Goal: Information Seeking & Learning: Learn about a topic

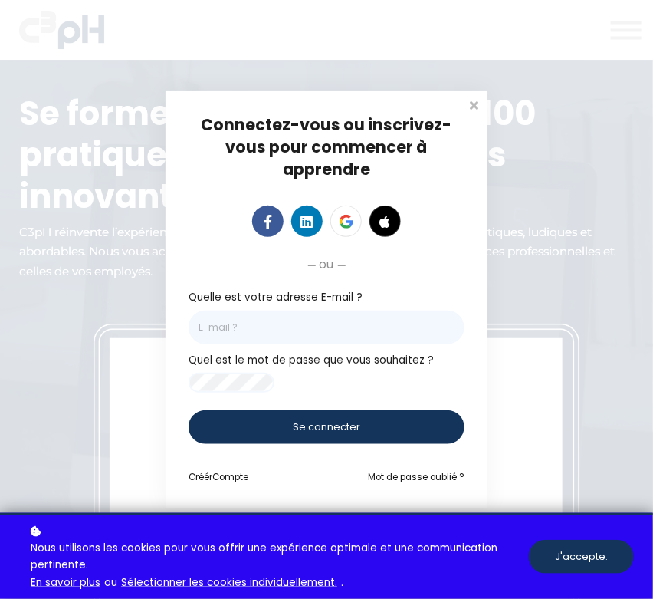
type input "info@c3ph.com"
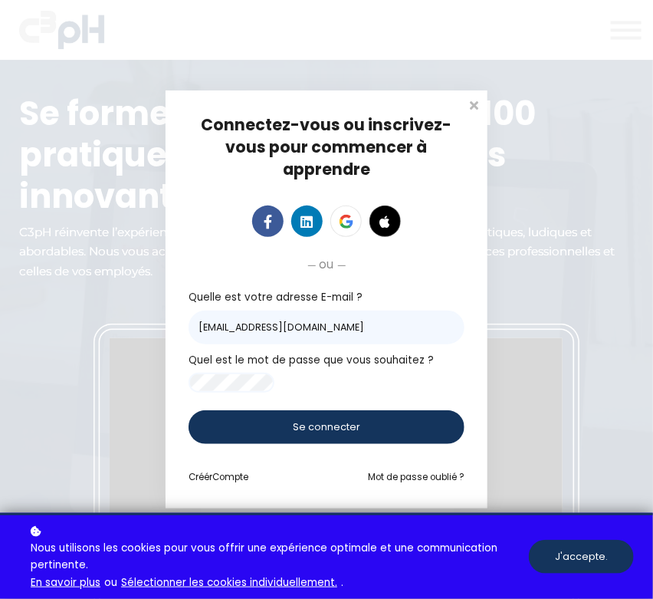
click at [360, 425] on div "Se connecter" at bounding box center [327, 427] width 276 height 34
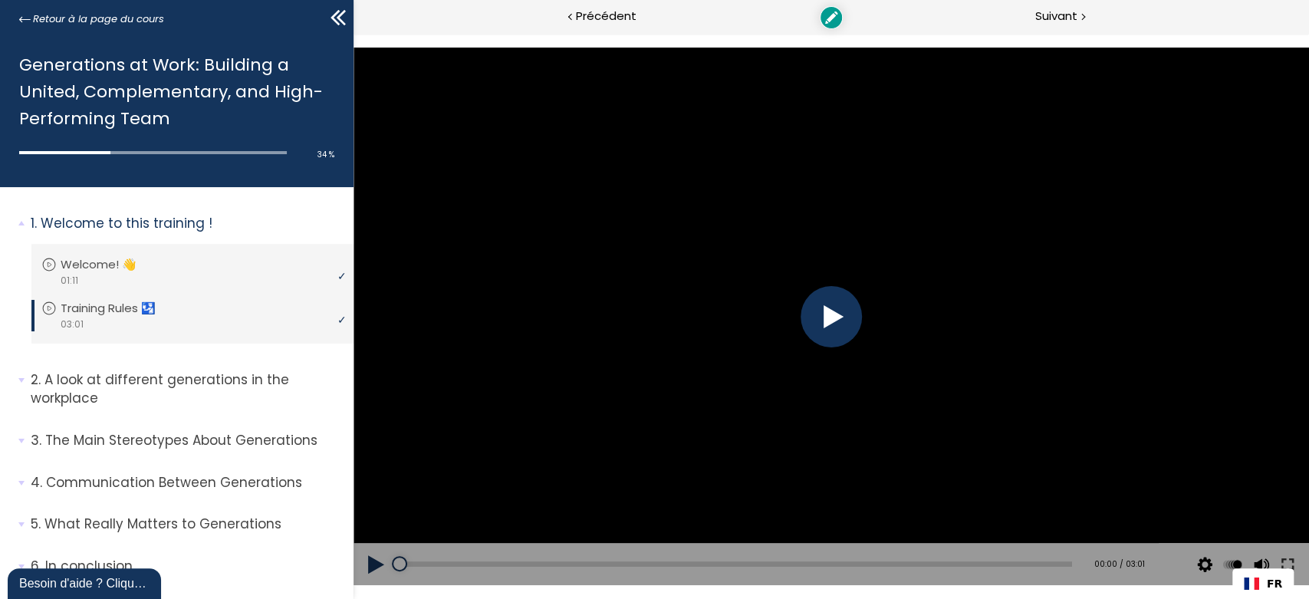
click at [821, 317] on div at bounding box center [830, 316] width 61 height 61
click at [527, 563] on div "00:35" at bounding box center [735, 563] width 672 height 5
click at [587, 563] on div "00:51" at bounding box center [735, 563] width 672 height 5
drag, startPoint x: 625, startPoint y: 566, endPoint x: 652, endPoint y: 563, distance: 27.7
click at [626, 565] on div "01:01" at bounding box center [735, 563] width 672 height 5
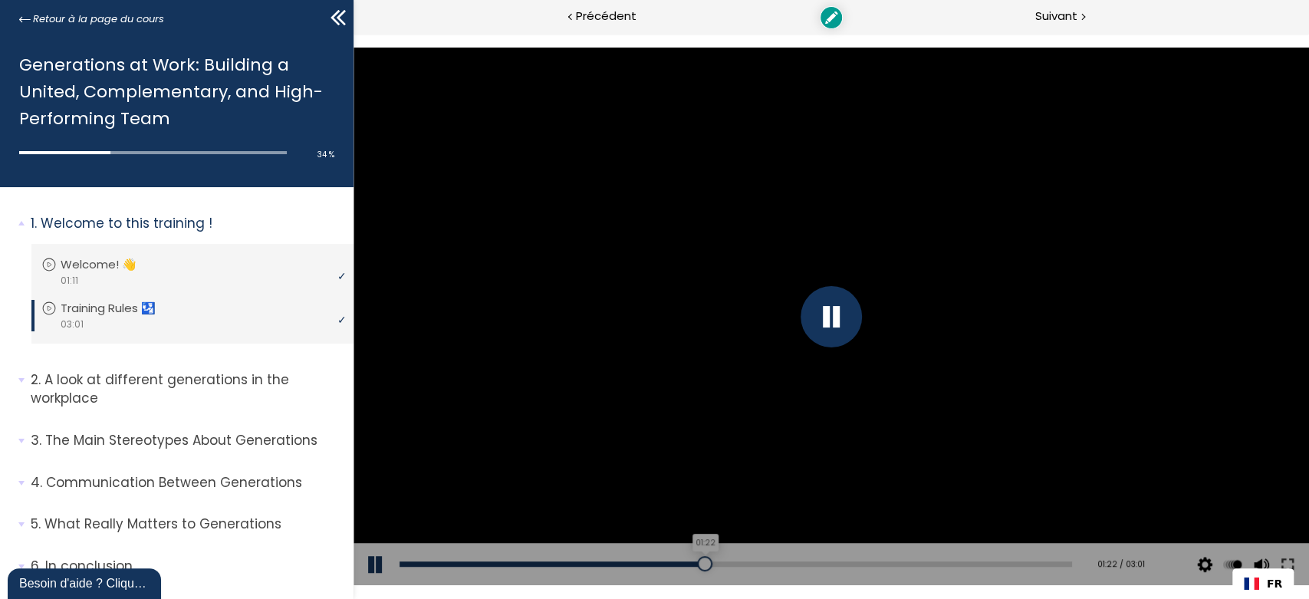
click at [698, 564] on div "01:22" at bounding box center [735, 563] width 672 height 5
click at [730, 558] on div "Add chapter 01:25" at bounding box center [735, 564] width 672 height 43
drag, startPoint x: 803, startPoint y: 570, endPoint x: 838, endPoint y: 570, distance: 34.5
click at [804, 570] on div "Add chapter 01:45" at bounding box center [735, 564] width 672 height 43
drag, startPoint x: 859, startPoint y: 567, endPoint x: 863, endPoint y: 558, distance: 10.3
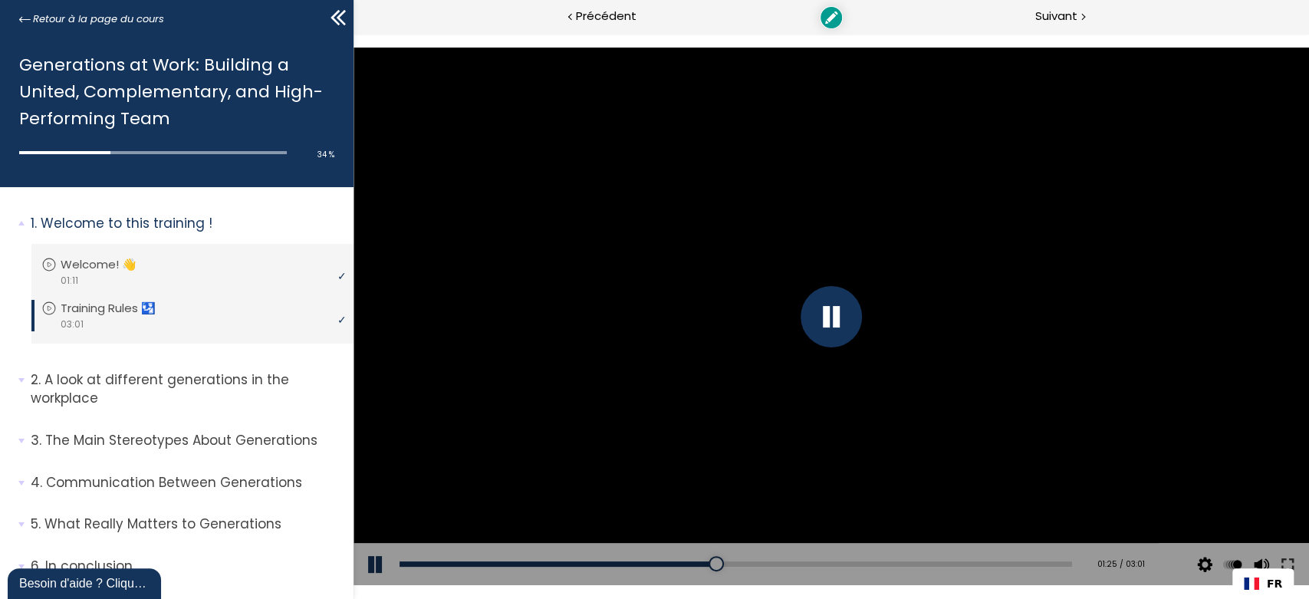
click at [860, 563] on div "Add chapter 01:45" at bounding box center [735, 564] width 672 height 43
drag, startPoint x: 882, startPoint y: 559, endPoint x: 889, endPoint y: 561, distance: 8.0
click at [883, 560] on div "Add chapter 02:07" at bounding box center [735, 564] width 672 height 43
click at [895, 564] on div "02:16" at bounding box center [735, 563] width 672 height 5
click at [175, 366] on li "2. A look at different generations in the workplace Vous devez avoir terminé l'…" at bounding box center [176, 395] width 353 height 72
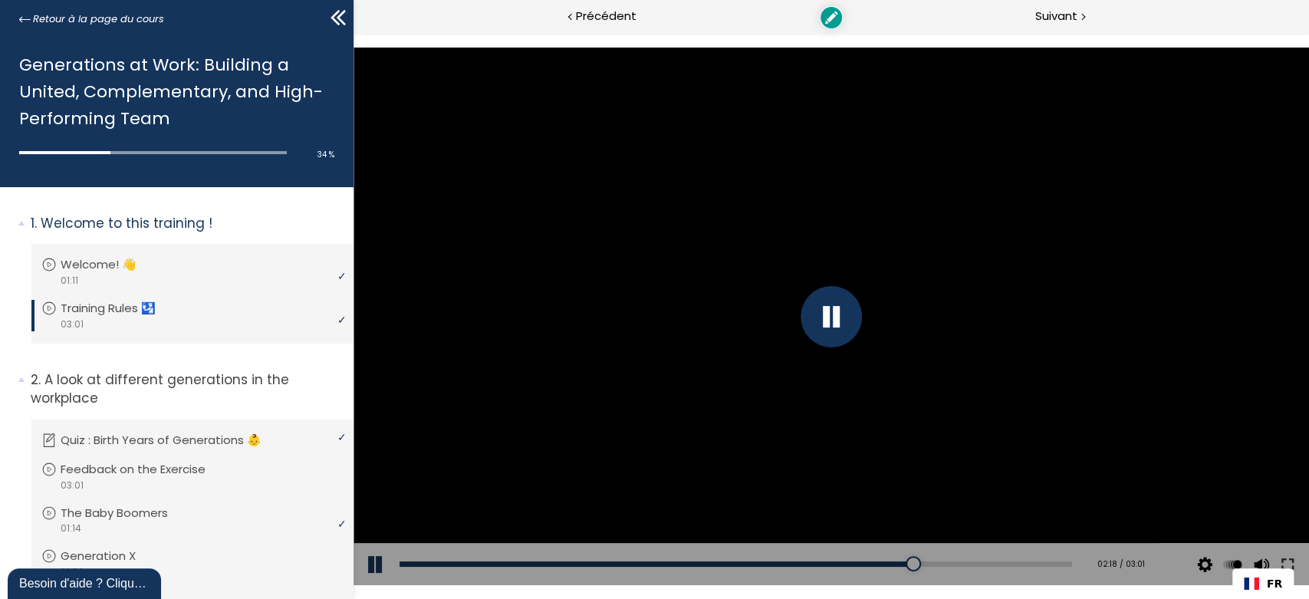
click at [856, 367] on div at bounding box center [830, 316] width 955 height 537
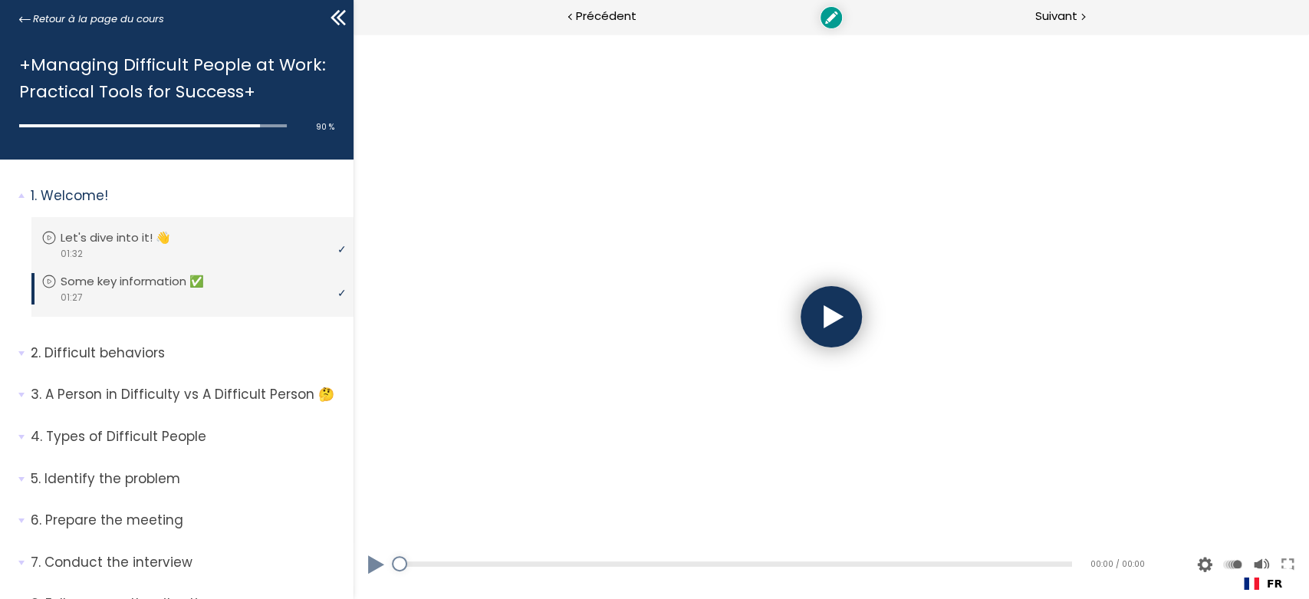
click at [816, 317] on div at bounding box center [830, 316] width 61 height 61
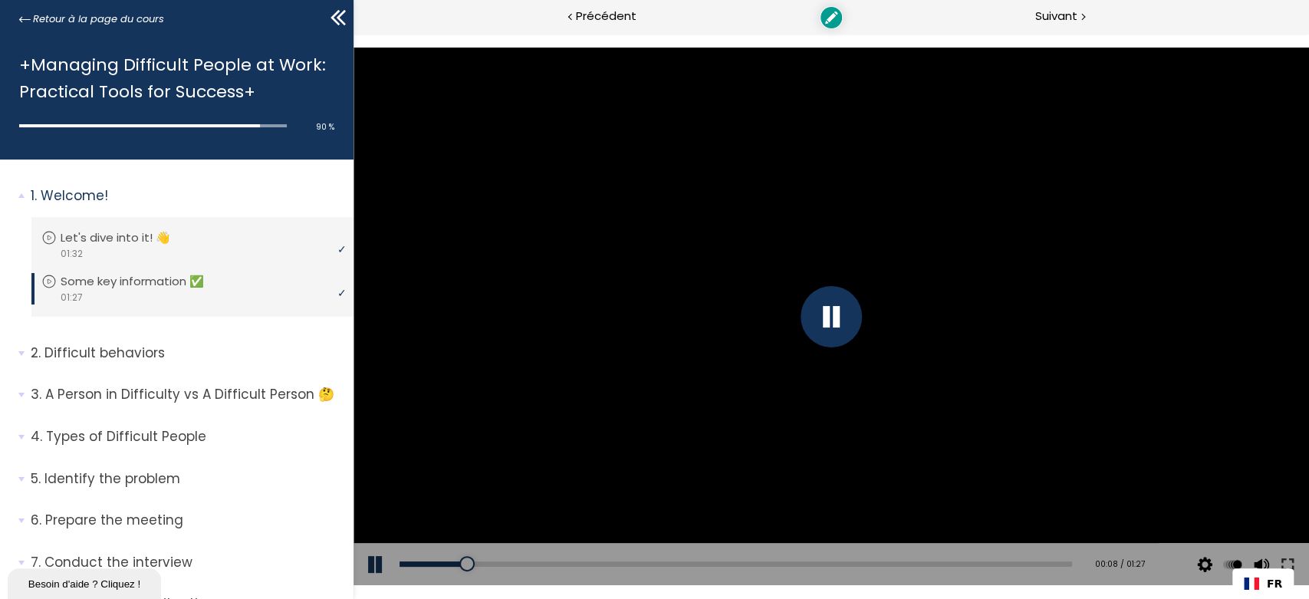
drag, startPoint x: 670, startPoint y: 557, endPoint x: 715, endPoint y: 559, distance: 44.5
click at [671, 558] on div "Add chapter 00:09" at bounding box center [735, 564] width 672 height 43
click at [715, 559] on div "Add chapter 00:09" at bounding box center [735, 564] width 672 height 43
click at [741, 566] on div "00:45" at bounding box center [735, 563] width 672 height 5
drag, startPoint x: 826, startPoint y: 560, endPoint x: 885, endPoint y: 558, distance: 59.1
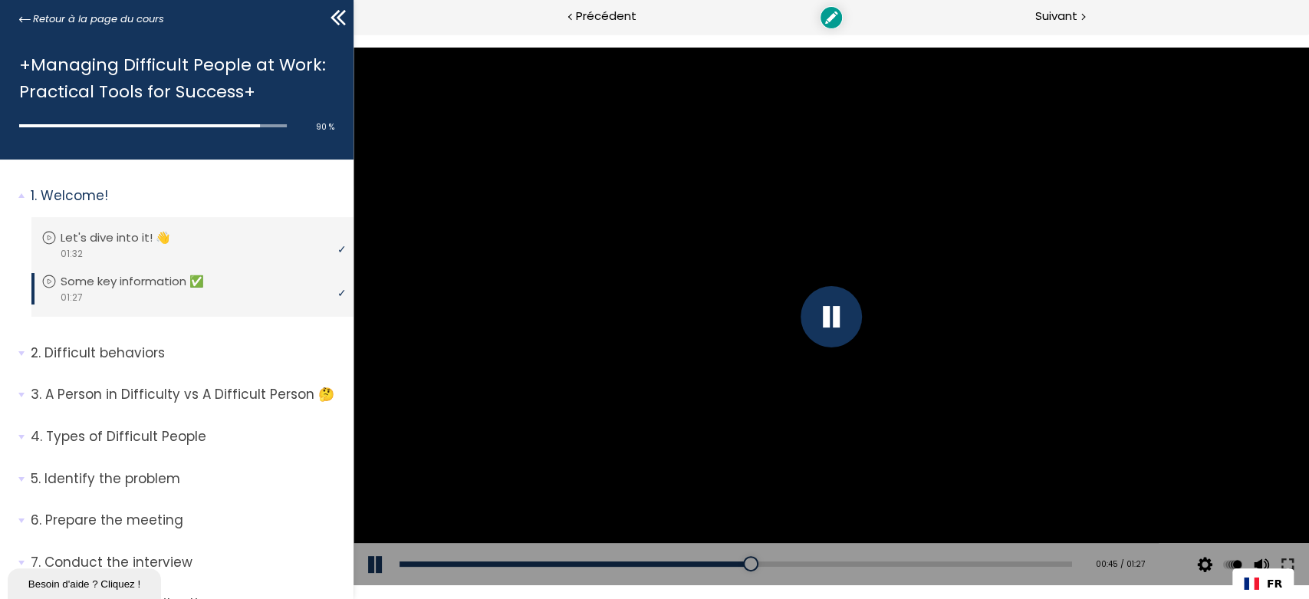
click at [830, 559] on div "Add chapter 00:54" at bounding box center [735, 564] width 672 height 43
click at [893, 567] on div "00:54" at bounding box center [735, 563] width 672 height 5
drag, startPoint x: 939, startPoint y: 562, endPoint x: 961, endPoint y: 563, distance: 22.2
click at [940, 562] on div "01:11" at bounding box center [735, 563] width 672 height 5
click at [1006, 563] on div "01:20" at bounding box center [735, 563] width 672 height 5
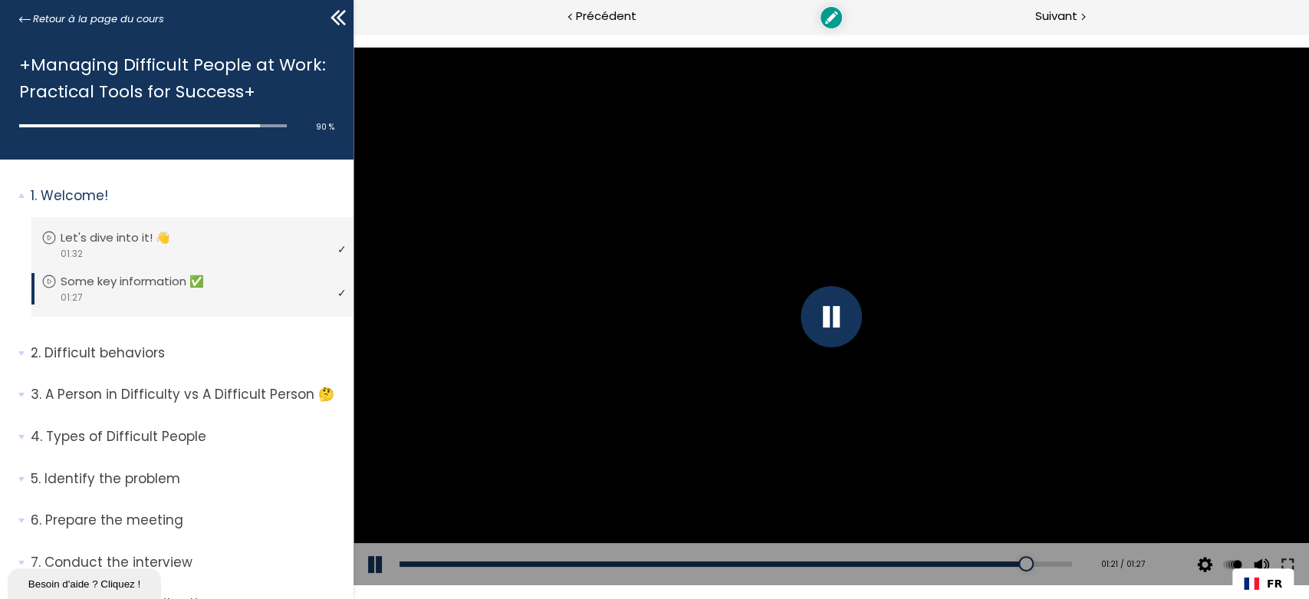
drag, startPoint x: 820, startPoint y: 306, endPoint x: 813, endPoint y: 322, distance: 17.2
click at [820, 307] on div at bounding box center [830, 316] width 61 height 61
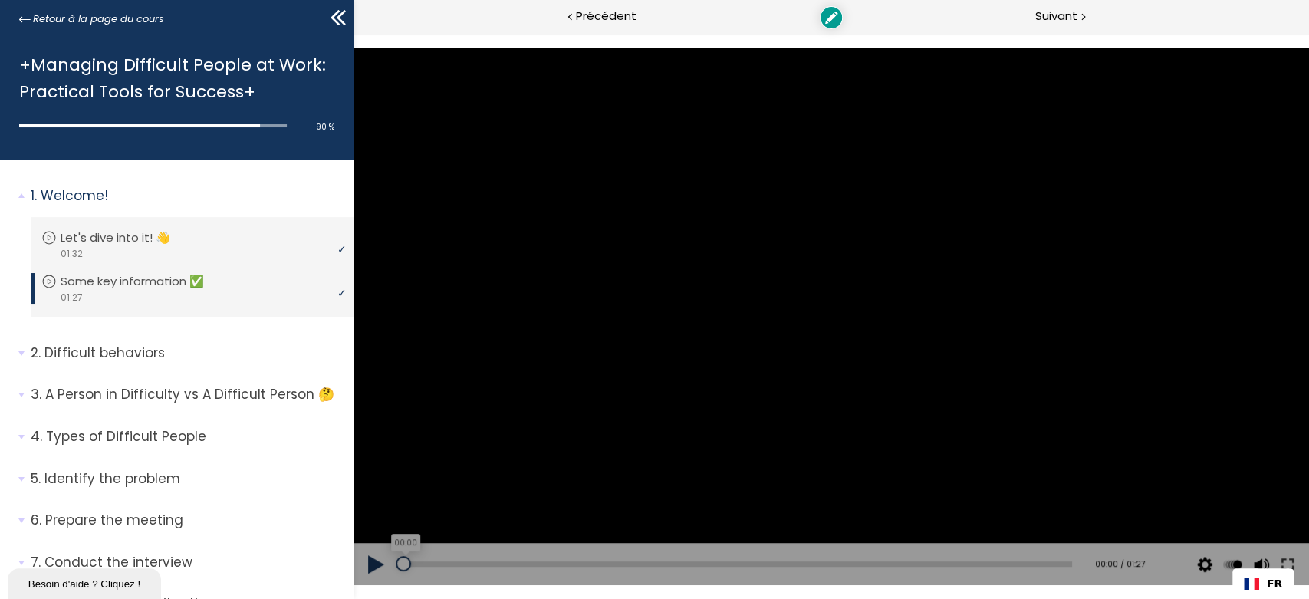
drag, startPoint x: 474, startPoint y: 563, endPoint x: 399, endPoint y: 560, distance: 75.2
click at [399, 561] on div "00:00" at bounding box center [735, 563] width 672 height 5
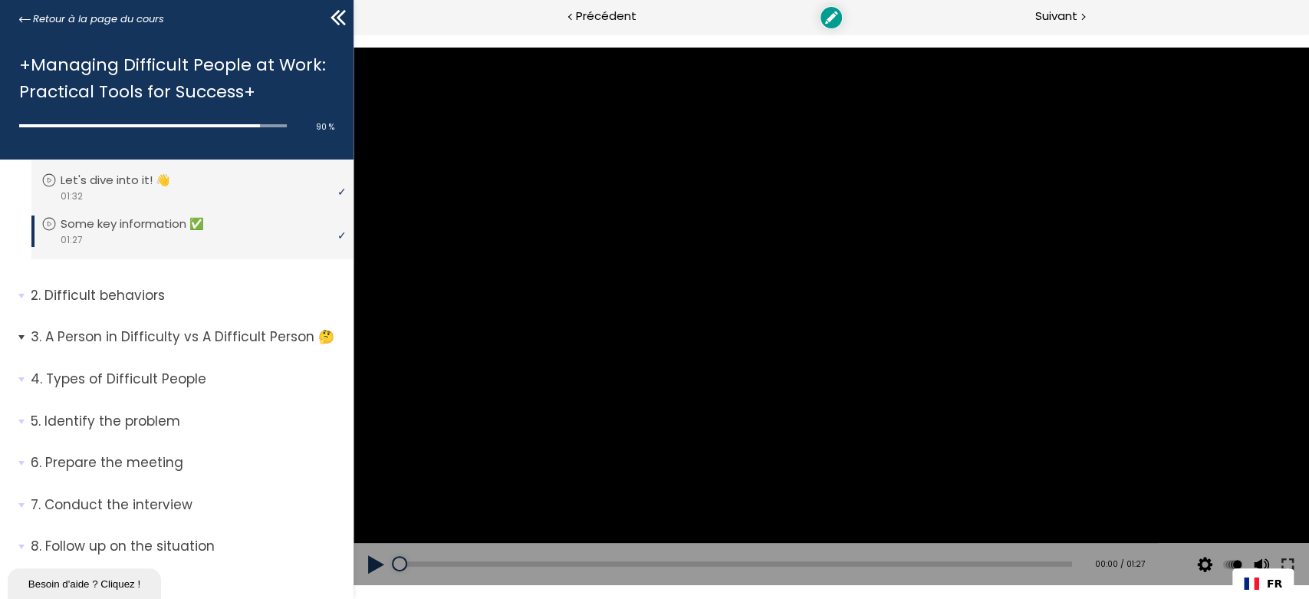
scroll to position [117, 0]
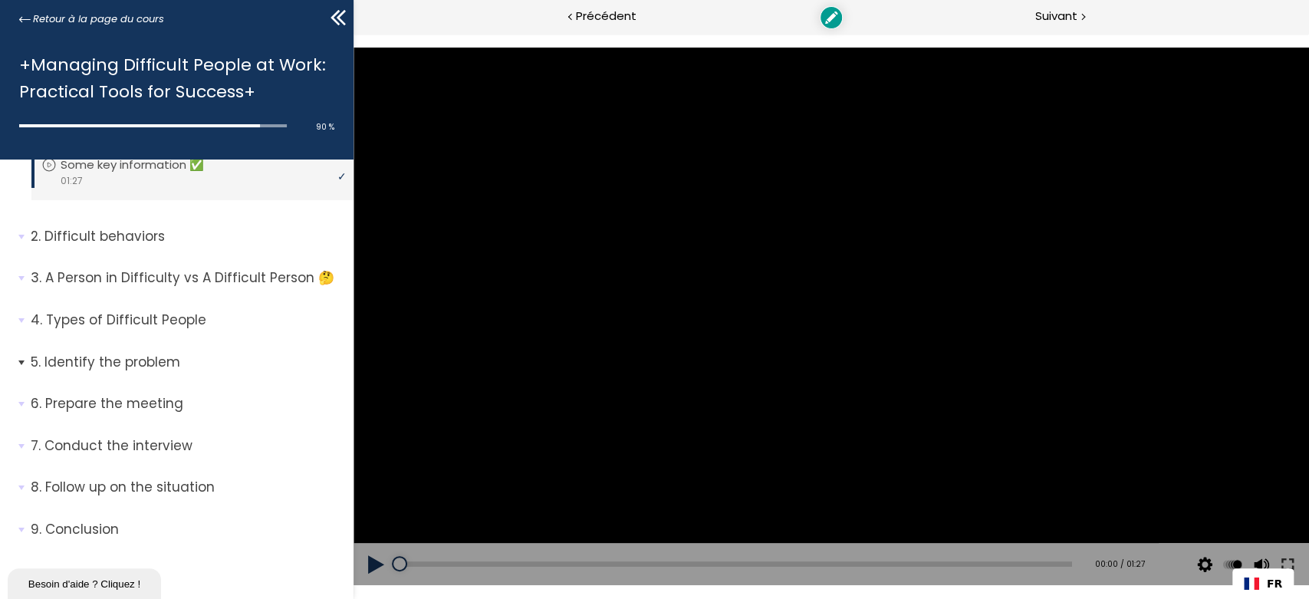
click at [61, 360] on p "Identify the problem" at bounding box center [186, 362] width 311 height 19
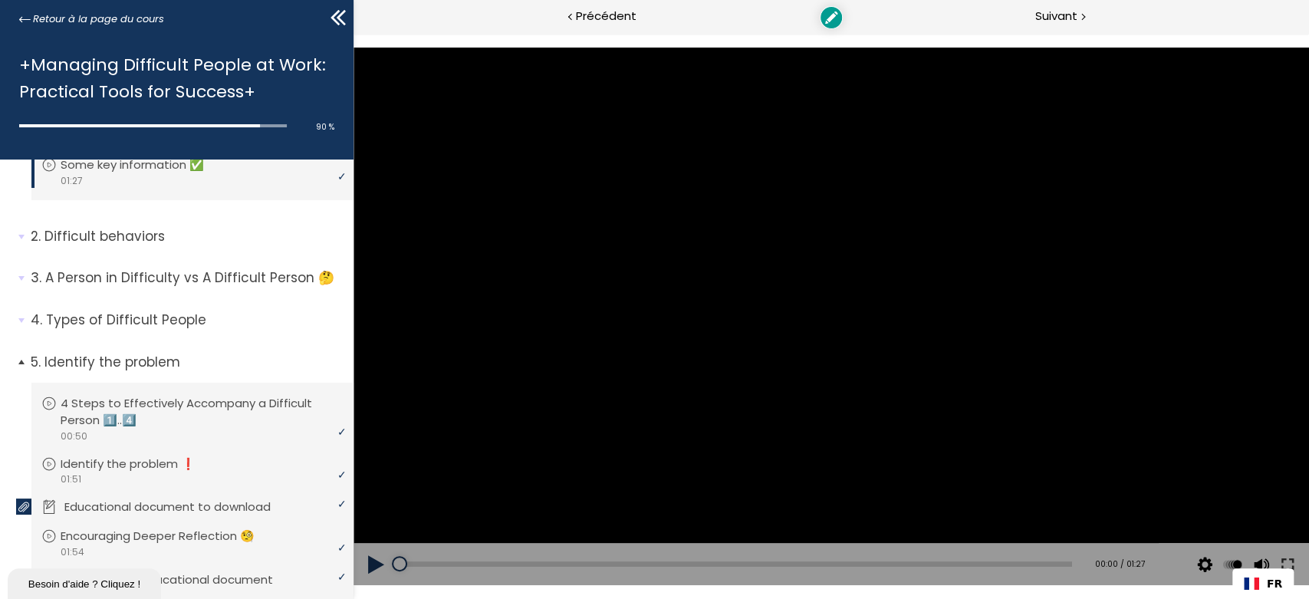
click at [104, 498] on p "Educational document to download" at bounding box center [178, 506] width 229 height 17
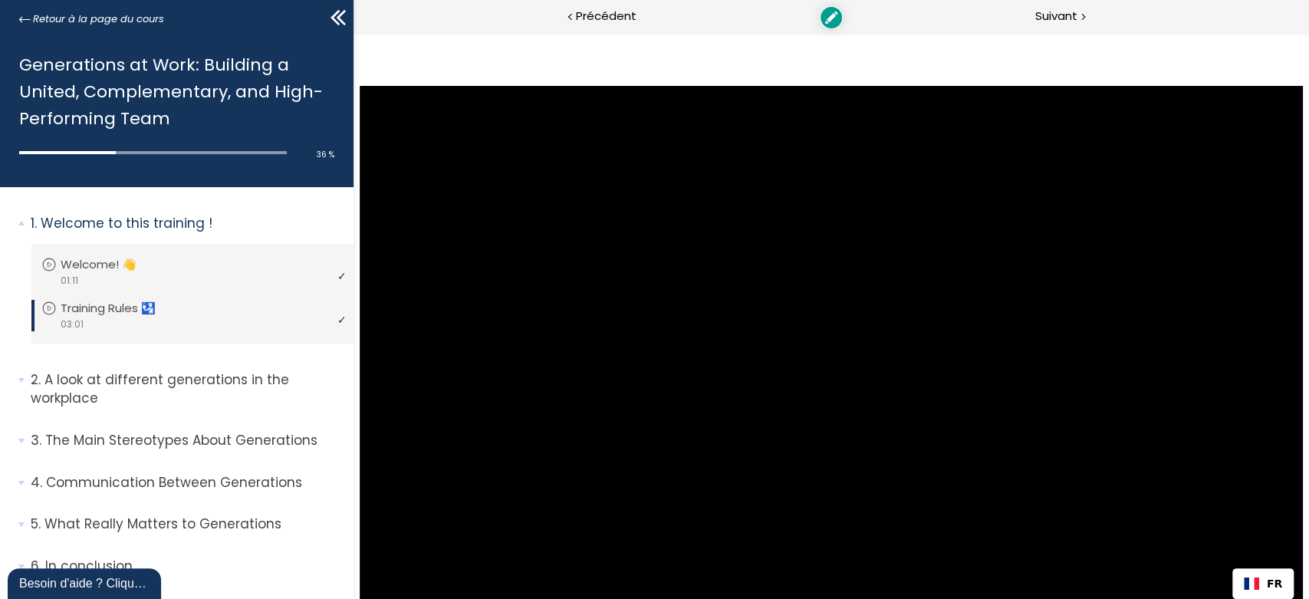
drag, startPoint x: 464, startPoint y: 566, endPoint x: 456, endPoint y: 565, distance: 7.7
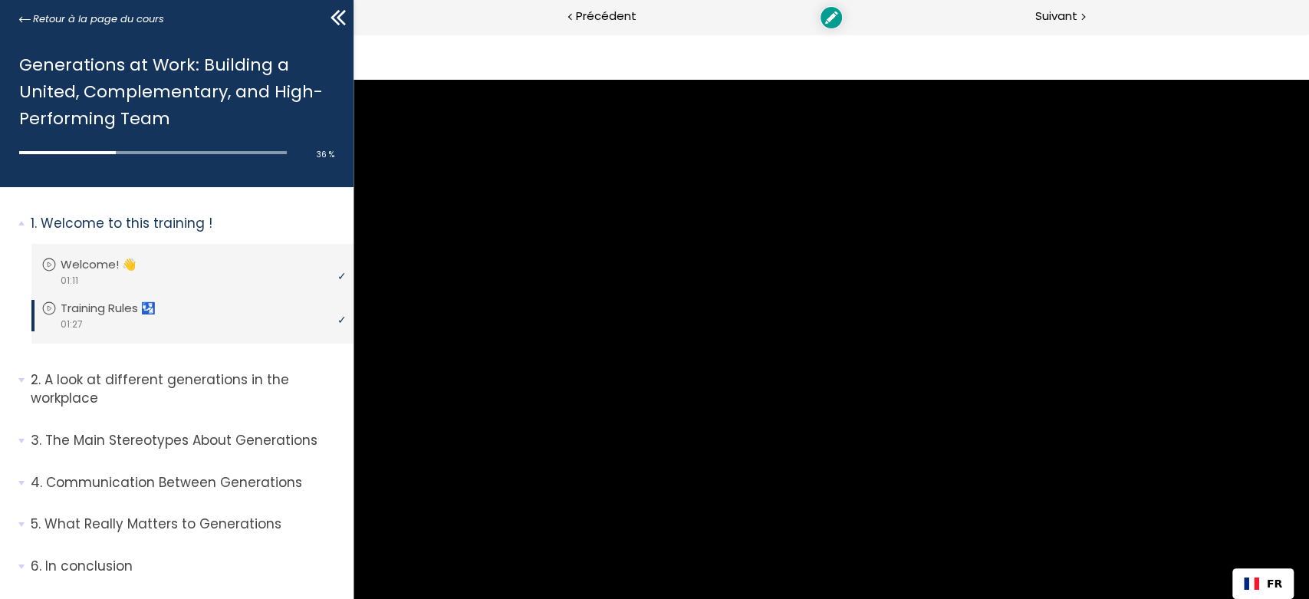
drag, startPoint x: 941, startPoint y: 571, endPoint x: 974, endPoint y: 565, distance: 32.8
drag, startPoint x: 981, startPoint y: 562, endPoint x: 1007, endPoint y: 562, distance: 26.8
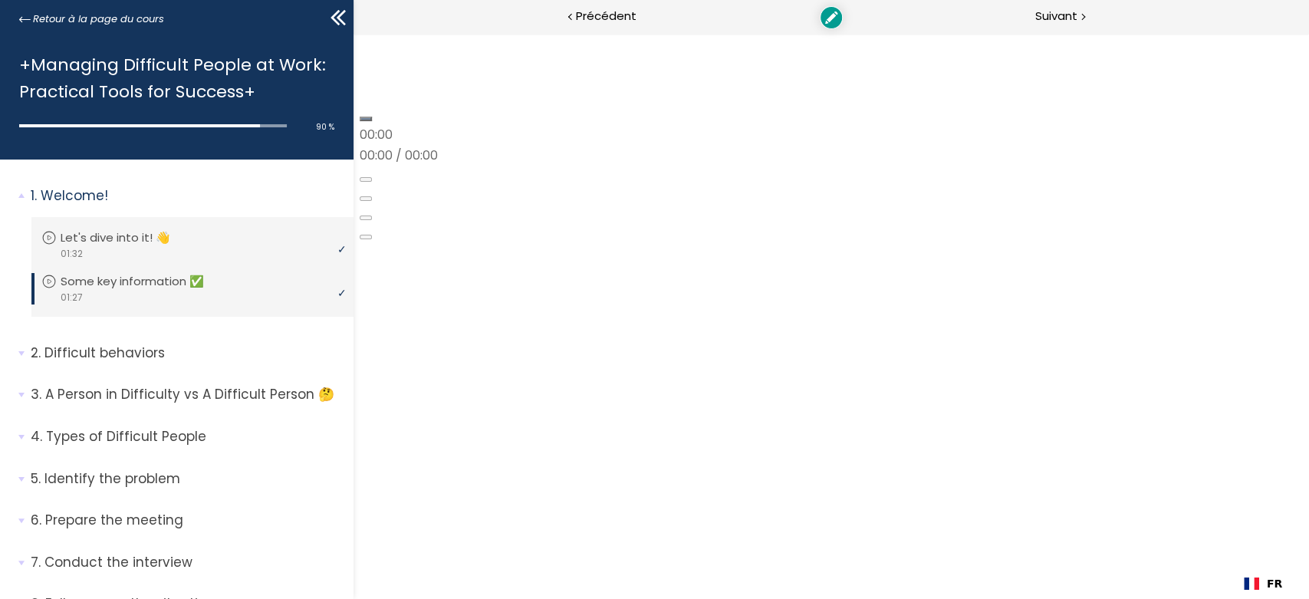
click at [820, 105] on div at bounding box center [830, 105] width 943 height 0
